Goal: Information Seeking & Learning: Learn about a topic

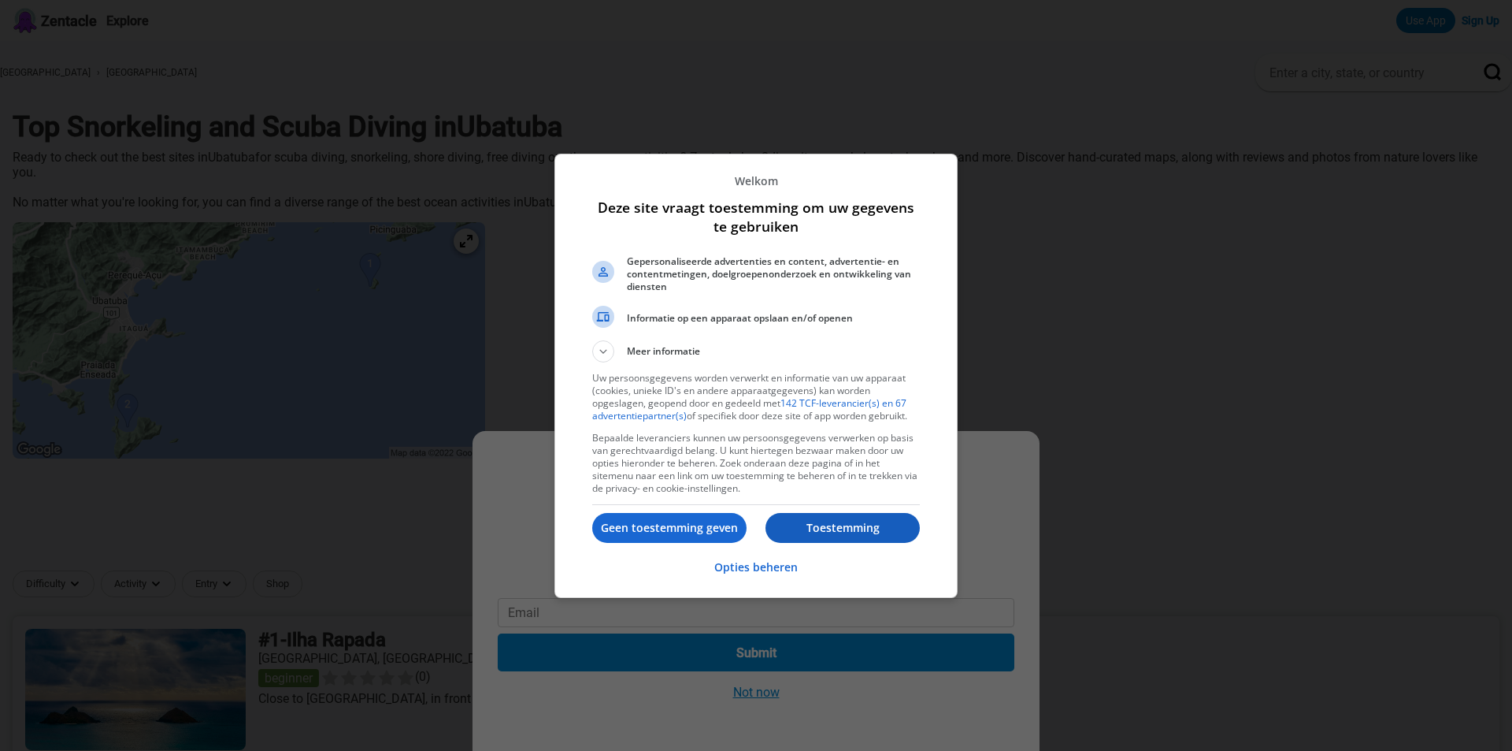
click at [848, 521] on p "Toestemming" at bounding box center [843, 528] width 154 height 16
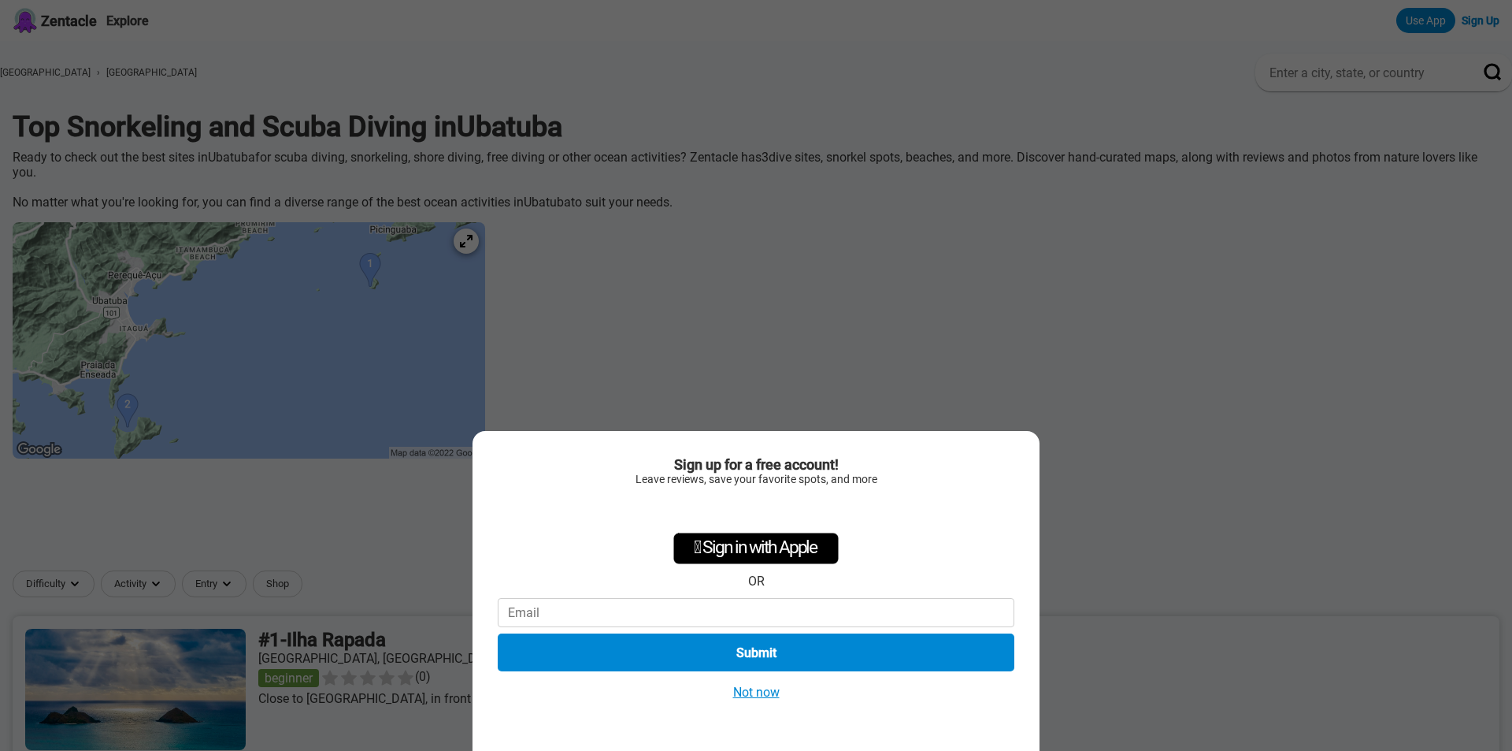
click at [755, 693] on button "Not now" at bounding box center [757, 692] width 56 height 17
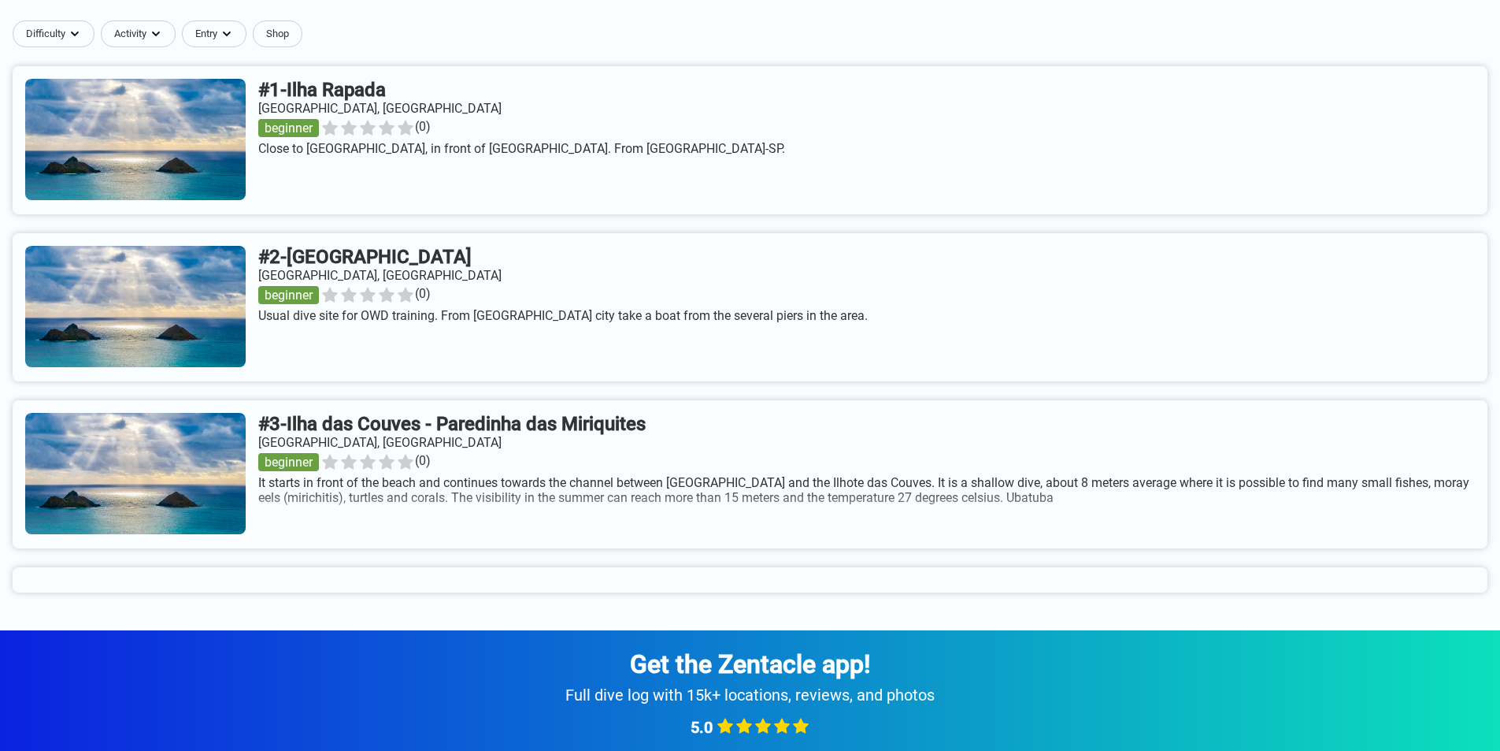
scroll to position [630, 0]
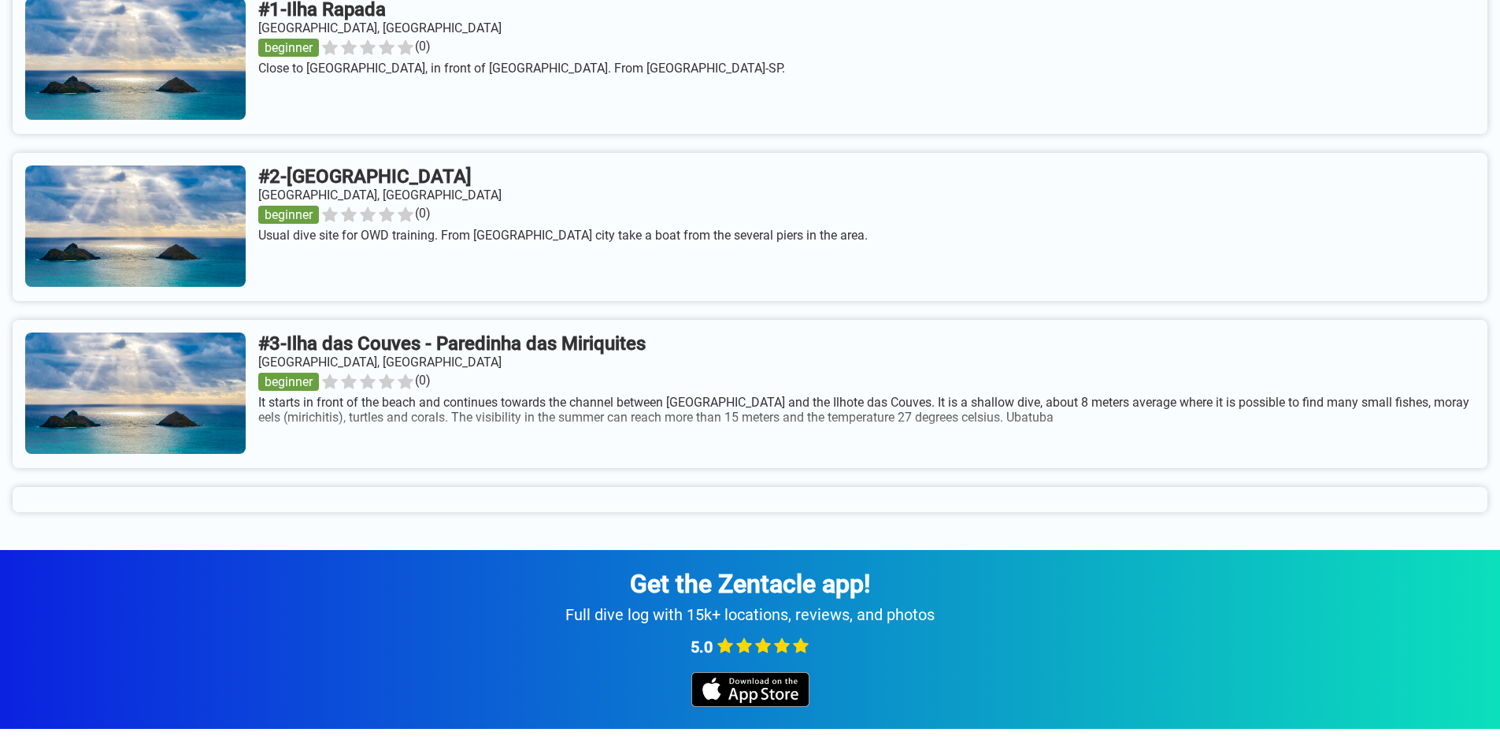
click at [218, 215] on link at bounding box center [750, 227] width 1475 height 148
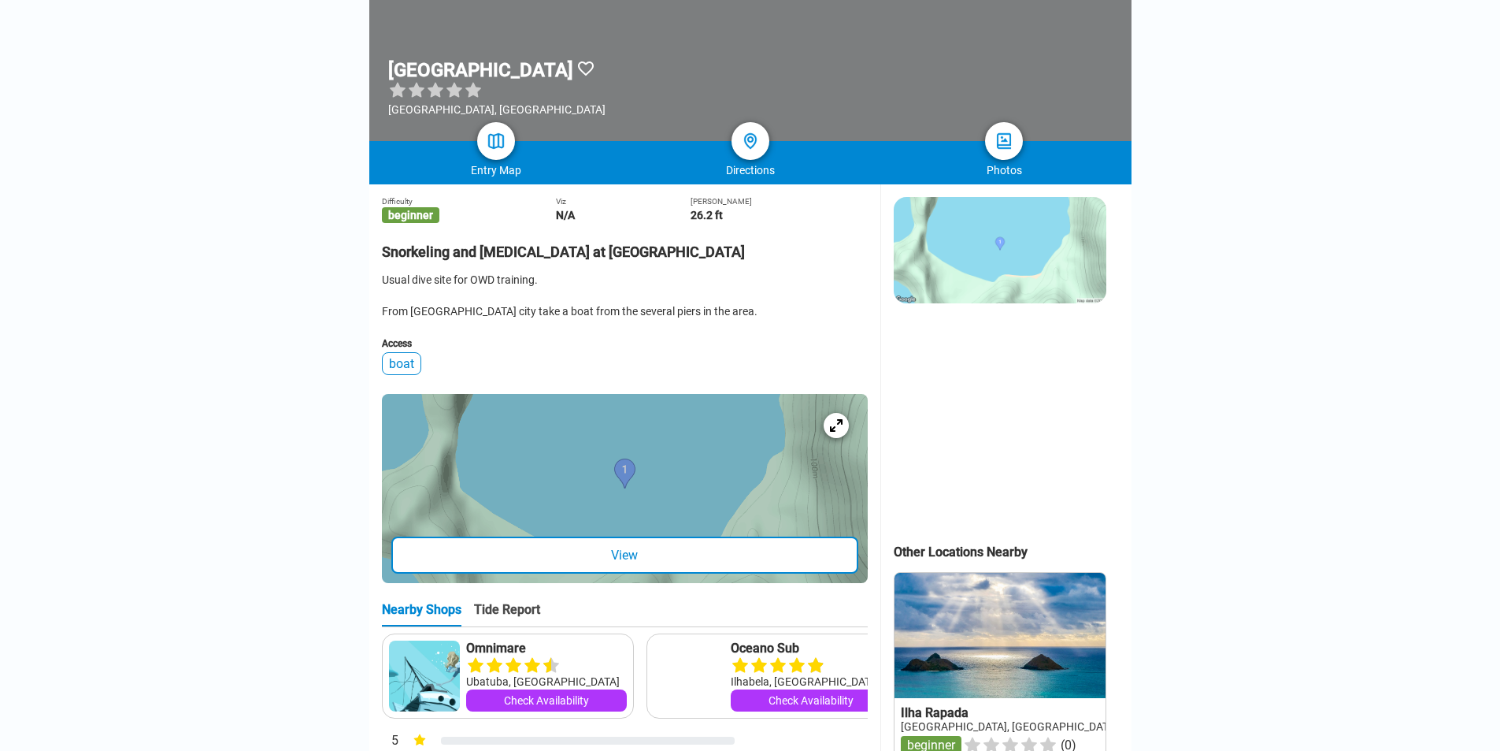
scroll to position [236, 0]
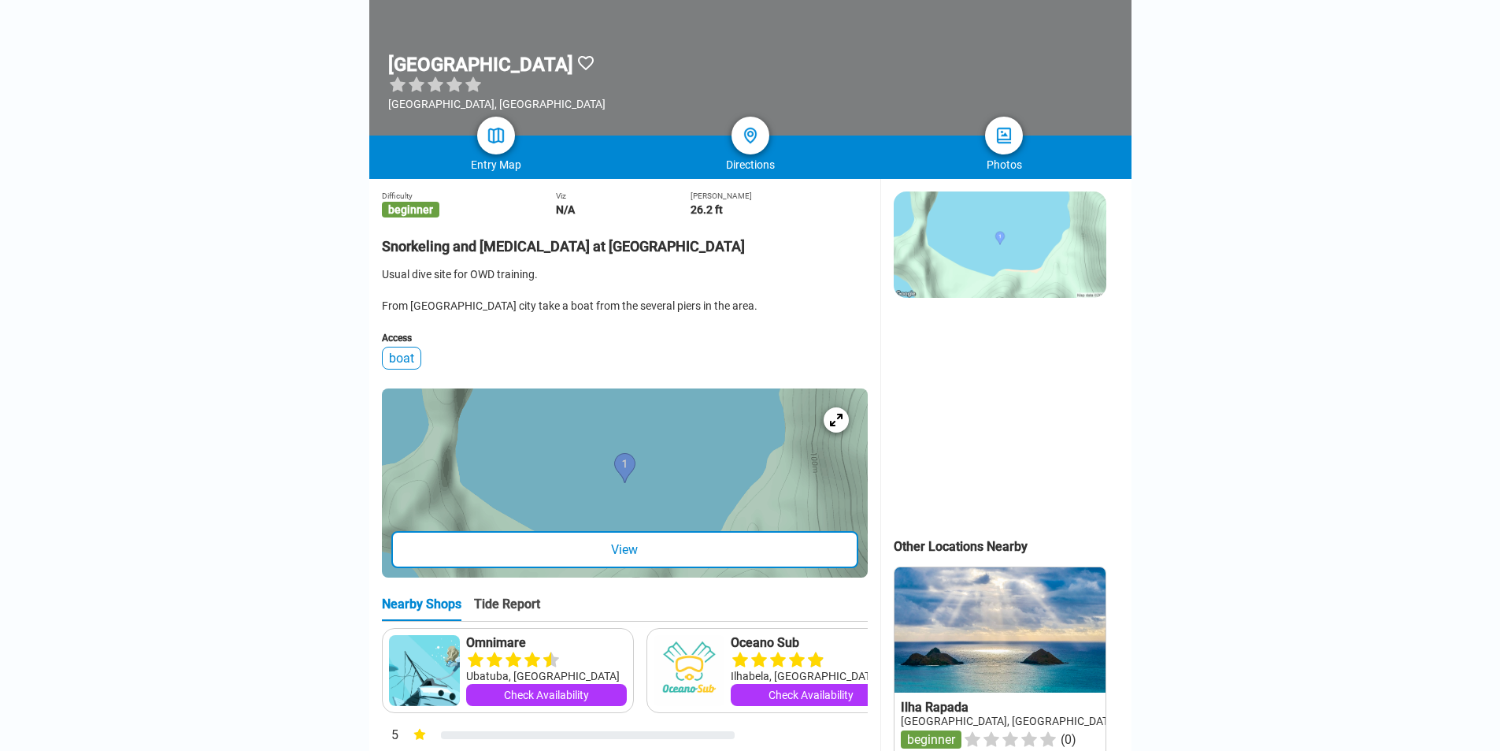
click at [711, 564] on div "View" at bounding box center [624, 549] width 467 height 37
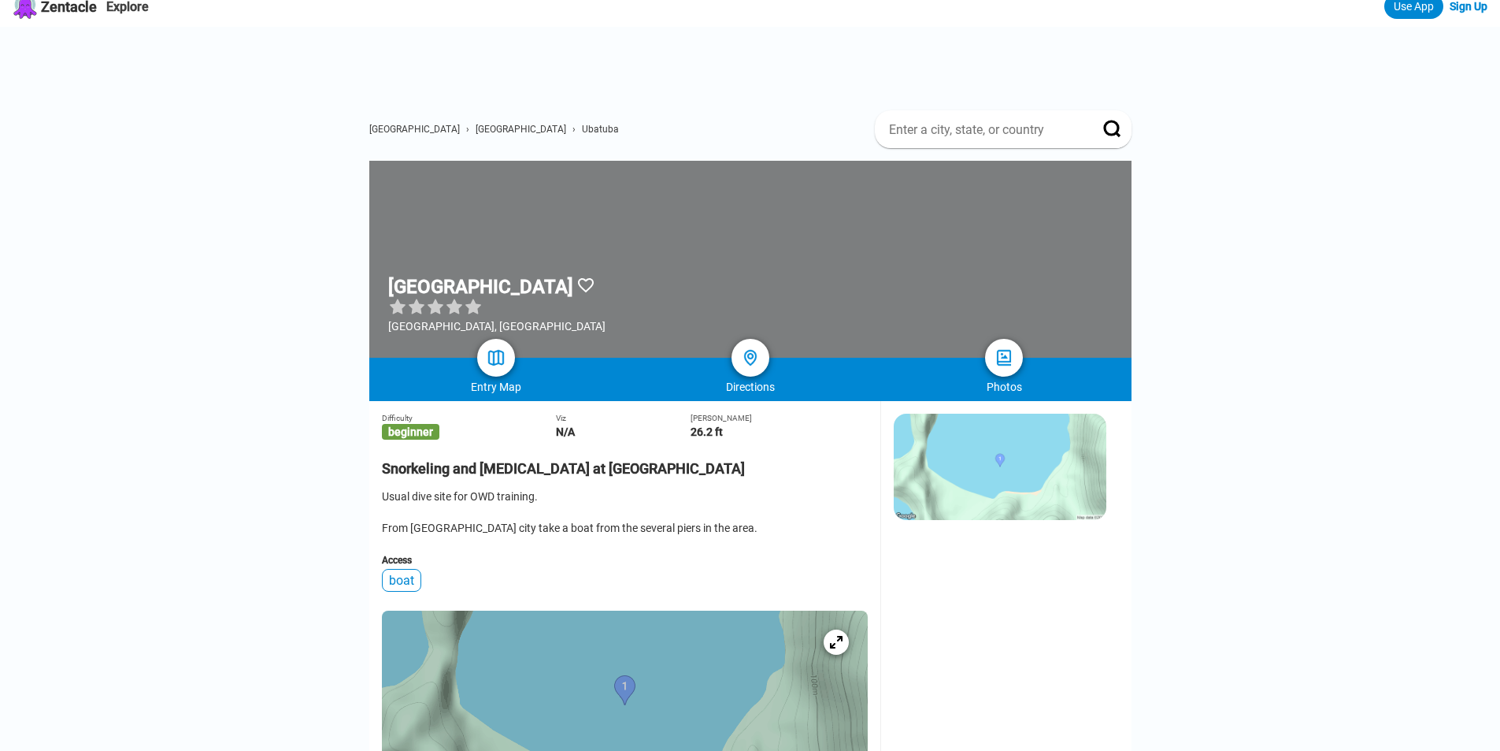
scroll to position [0, 0]
